Goal: Information Seeking & Learning: Learn about a topic

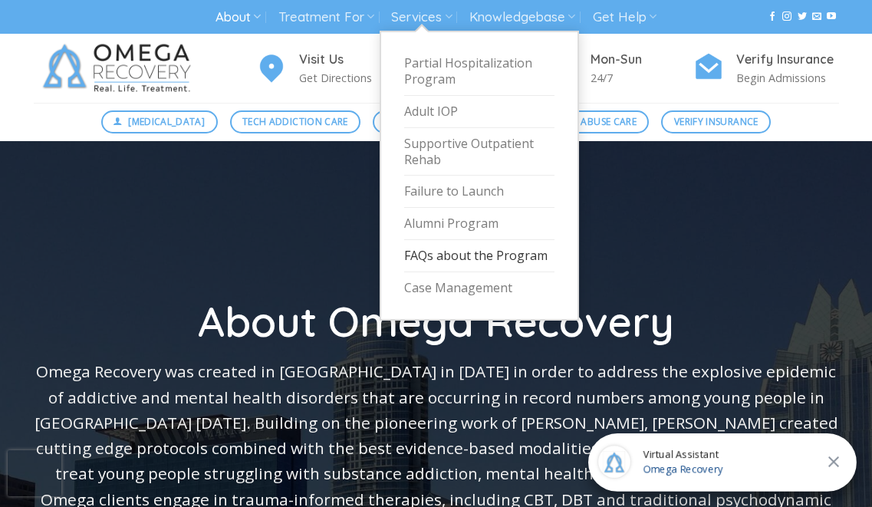
click at [494, 257] on link "FAQs about the Program" at bounding box center [479, 256] width 150 height 32
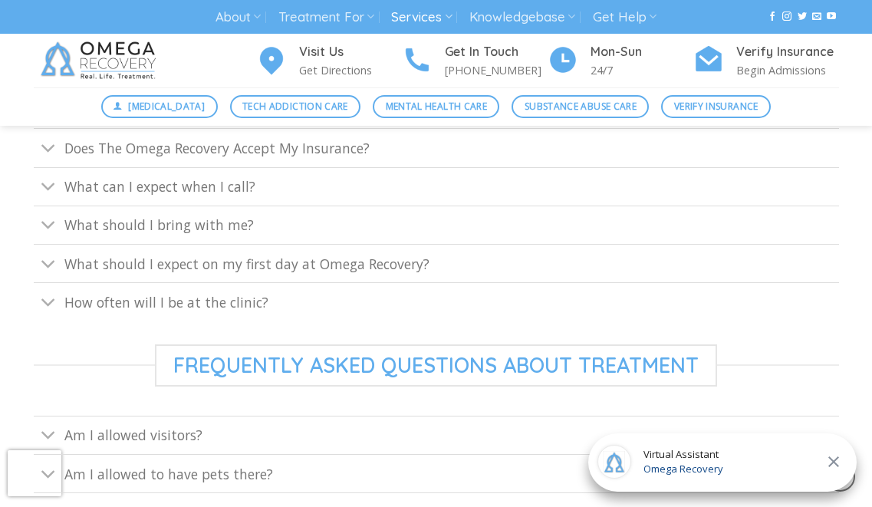
scroll to position [664, 0]
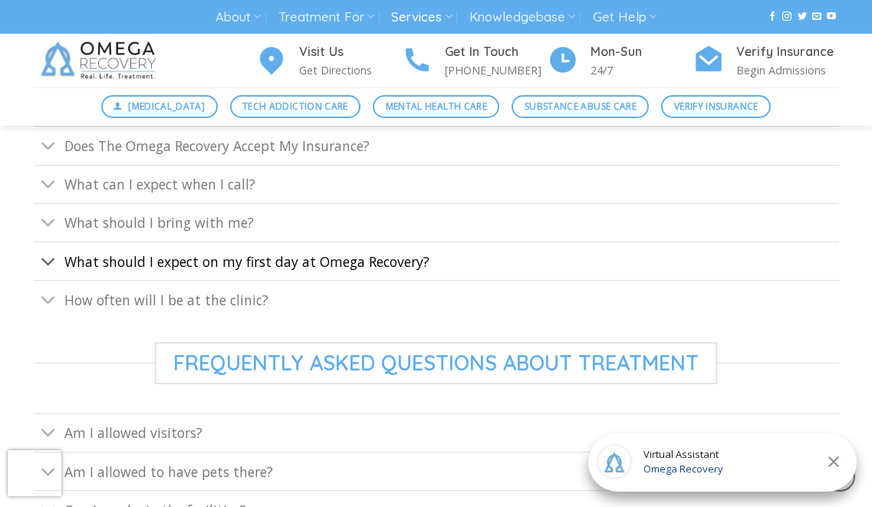
click at [84, 267] on span "What should I expect on my first day at Omega Recovery?" at bounding box center [246, 261] width 365 height 18
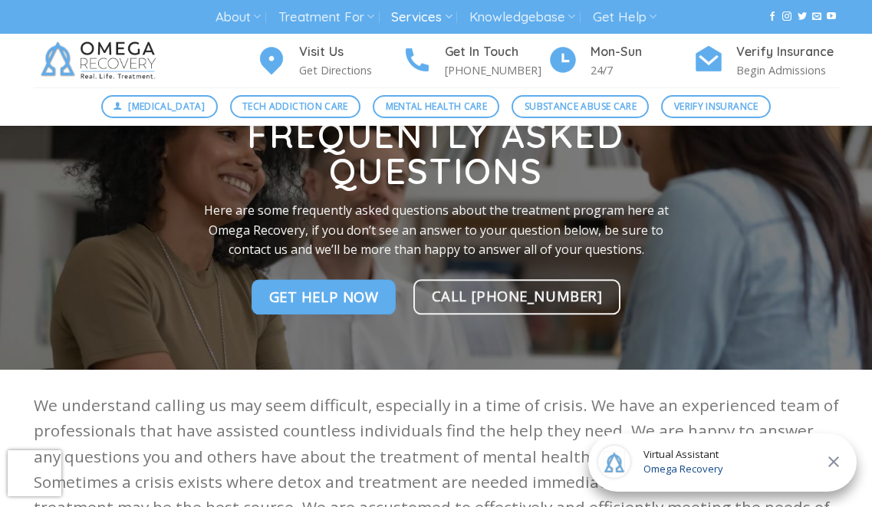
scroll to position [77, 0]
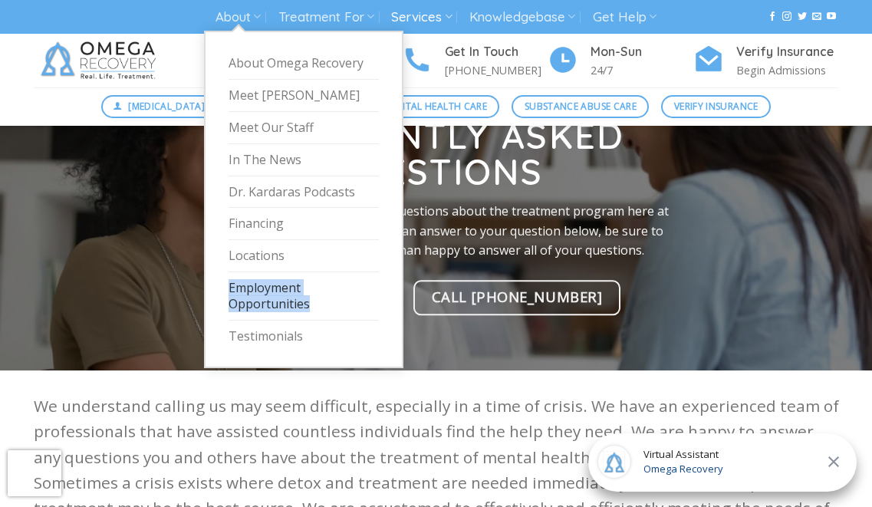
click at [264, 294] on link "Employment Opportunities" at bounding box center [303, 296] width 150 height 48
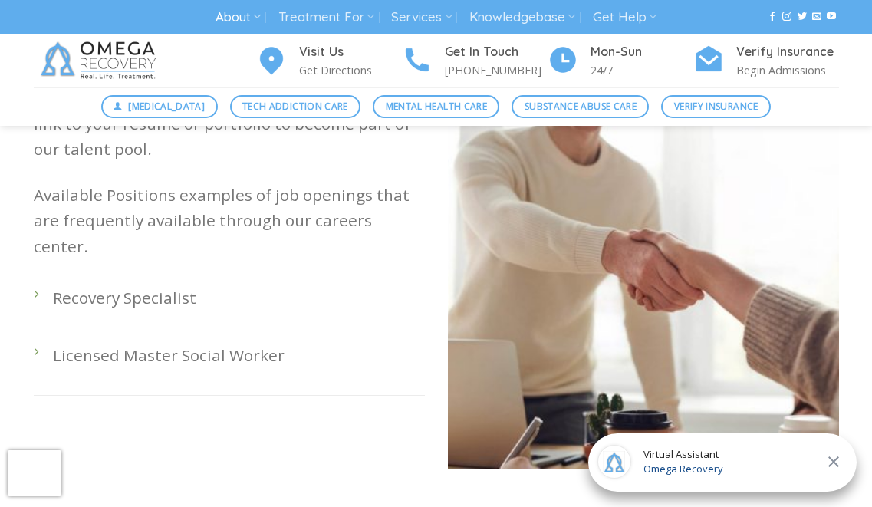
scroll to position [493, 0]
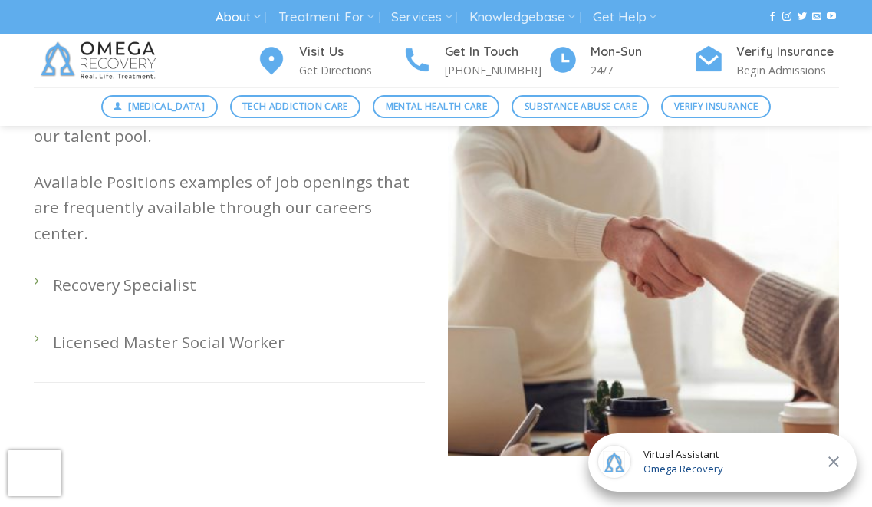
click at [248, 330] on p "Licensed Master Social Worker" at bounding box center [239, 342] width 372 height 25
click at [39, 324] on li "Licensed Master Social Worker" at bounding box center [229, 352] width 391 height 57
click at [34, 324] on li "Licensed Master Social Worker" at bounding box center [229, 352] width 391 height 57
click at [42, 324] on li "Licensed Master Social Worker" at bounding box center [229, 352] width 391 height 57
click at [79, 272] on p "Recovery Specialist" at bounding box center [239, 284] width 372 height 25
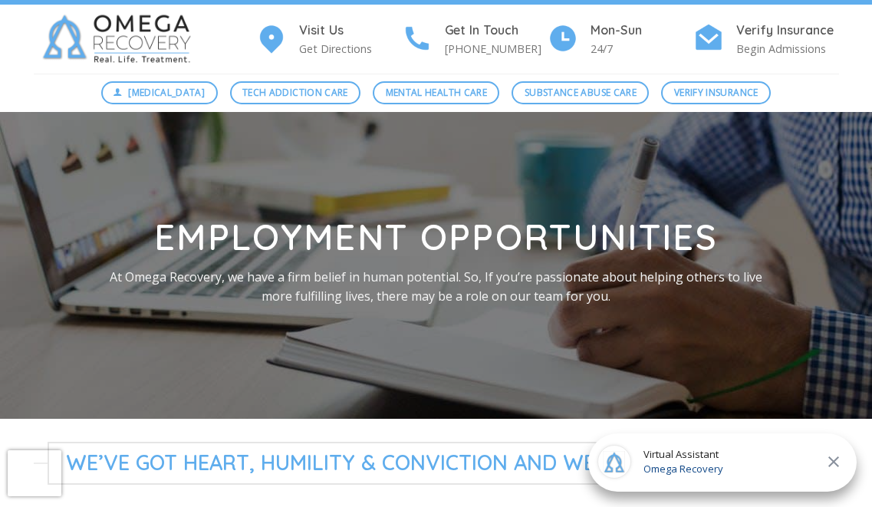
scroll to position [0, 0]
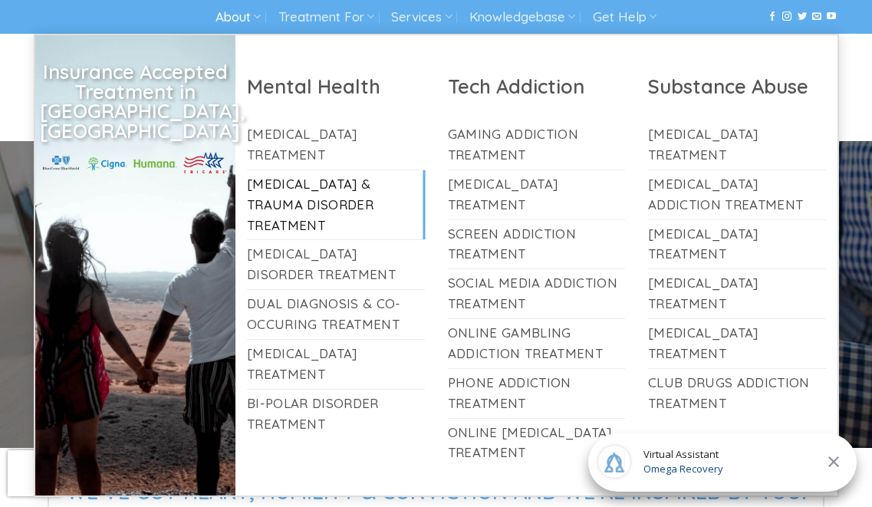
click at [292, 191] on link "[MEDICAL_DATA] & Trauma Disorder Treatment" at bounding box center [336, 205] width 178 height 70
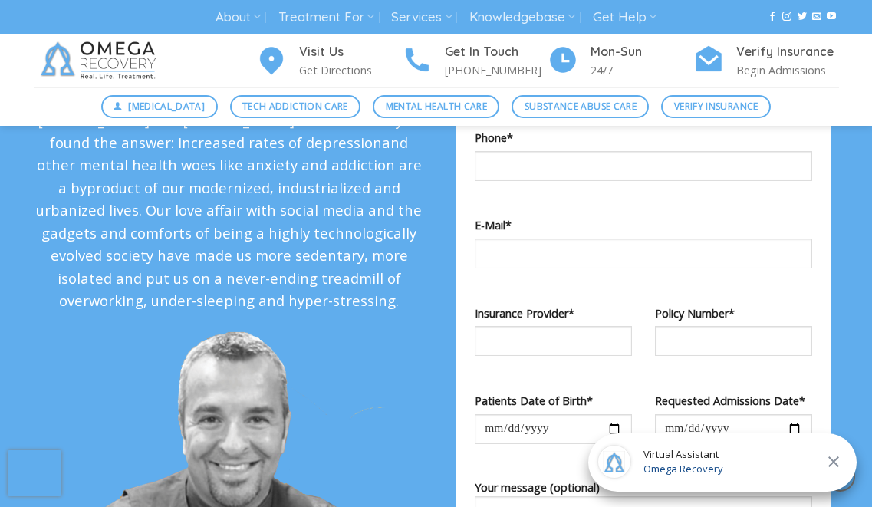
scroll to position [1487, 0]
